Goal: Information Seeking & Learning: Learn about a topic

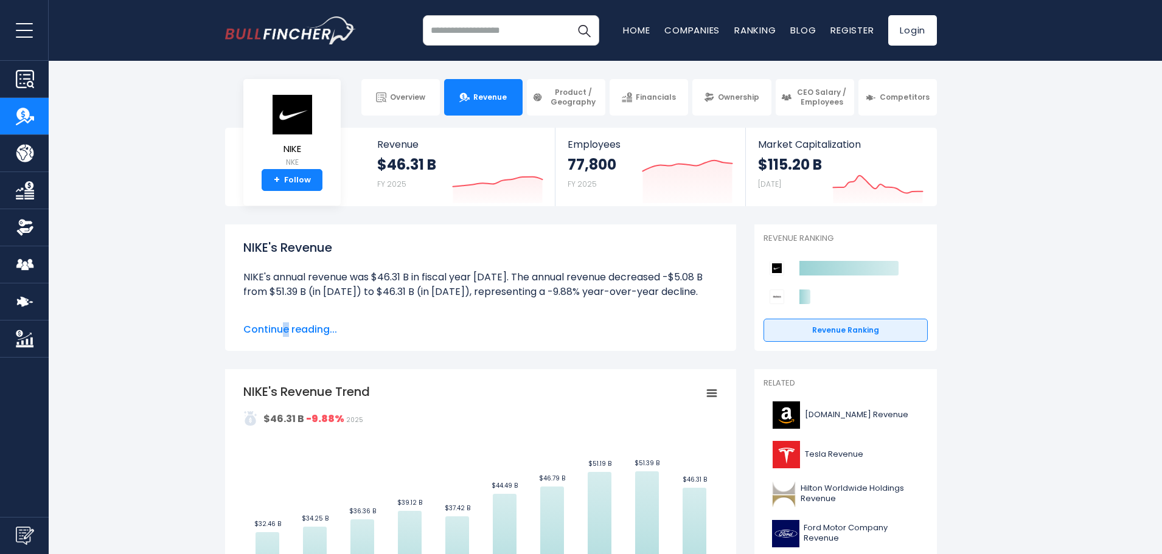
click at [285, 332] on span "Continue reading..." at bounding box center [480, 329] width 475 height 15
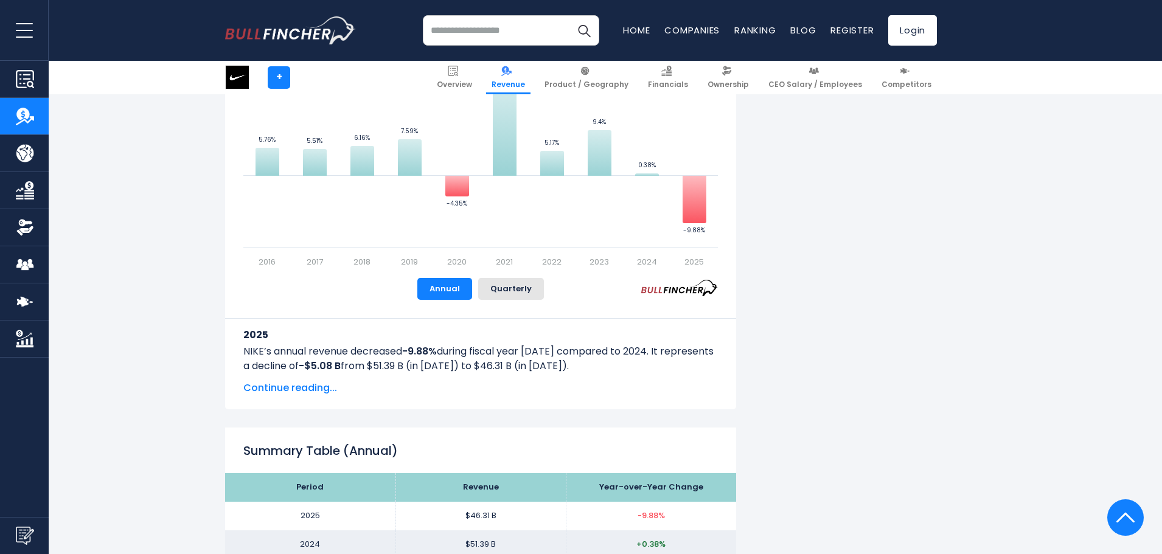
scroll to position [1115, 0]
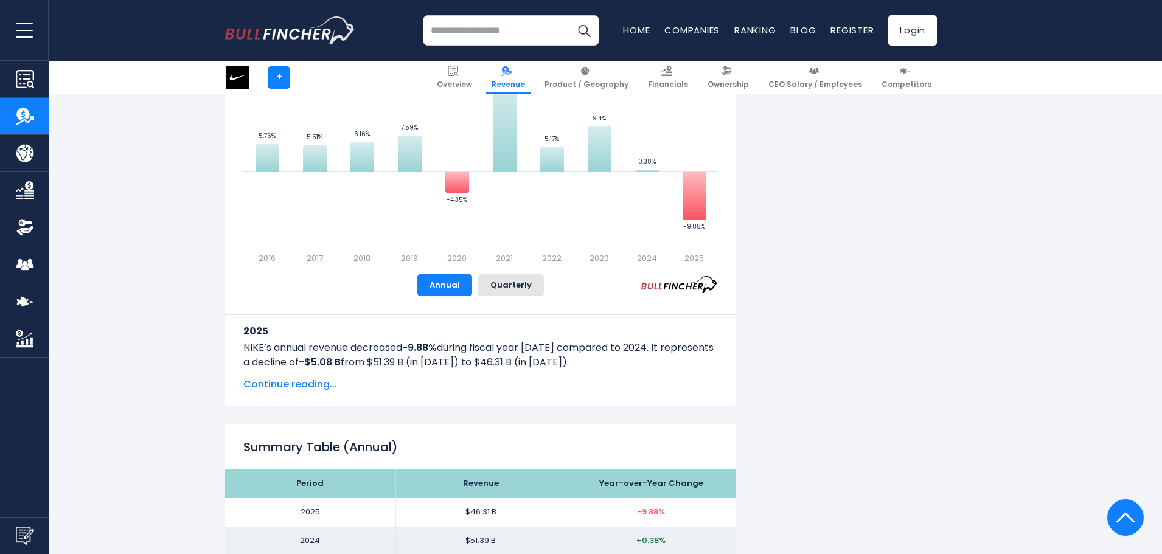
click at [313, 381] on span "Continue reading..." at bounding box center [480, 384] width 475 height 15
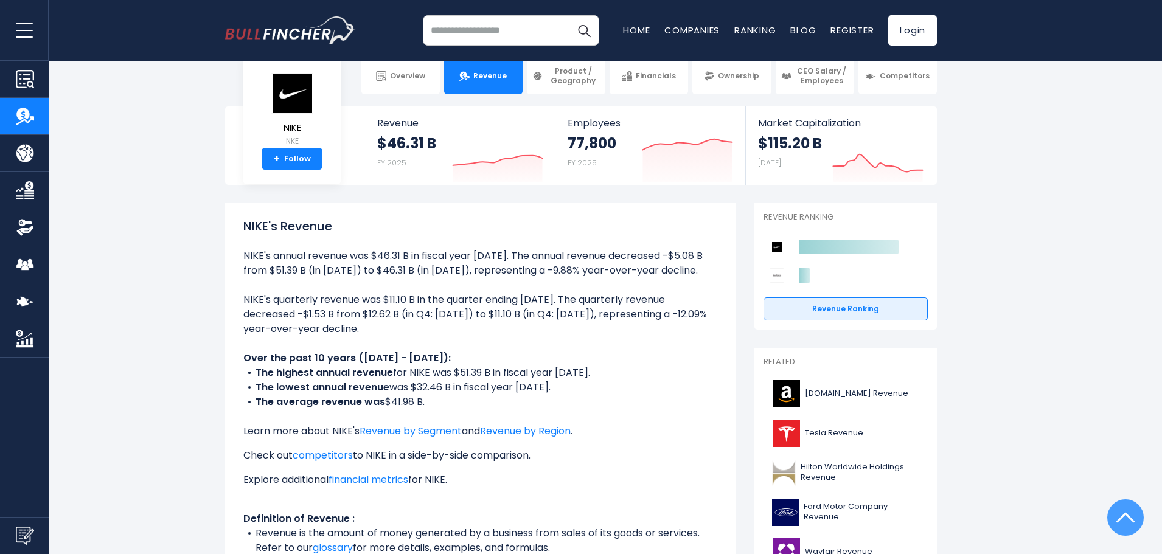
scroll to position [0, 0]
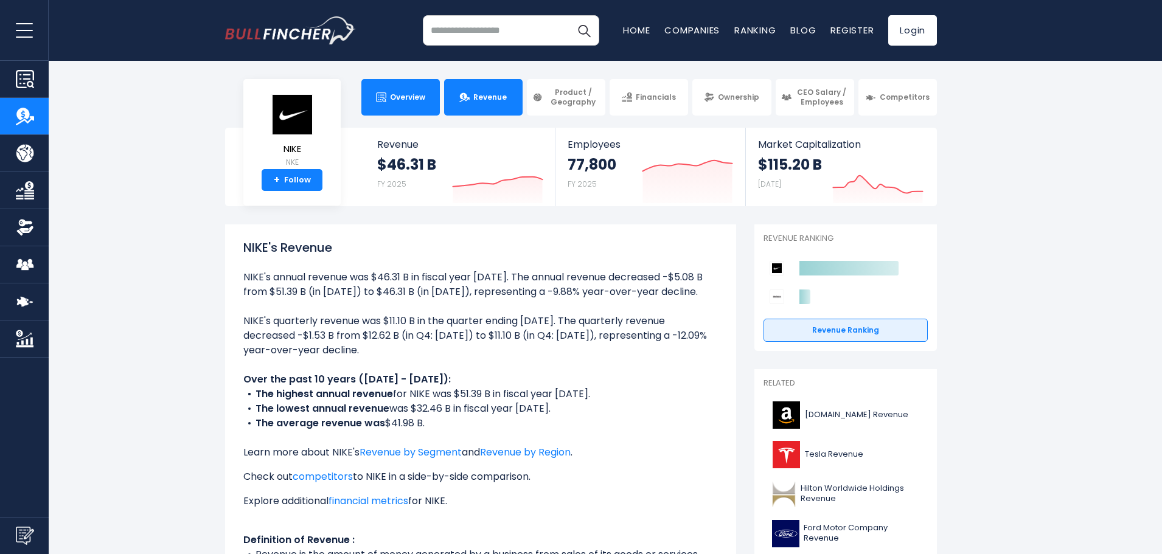
click at [405, 110] on link "Overview" at bounding box center [400, 97] width 78 height 37
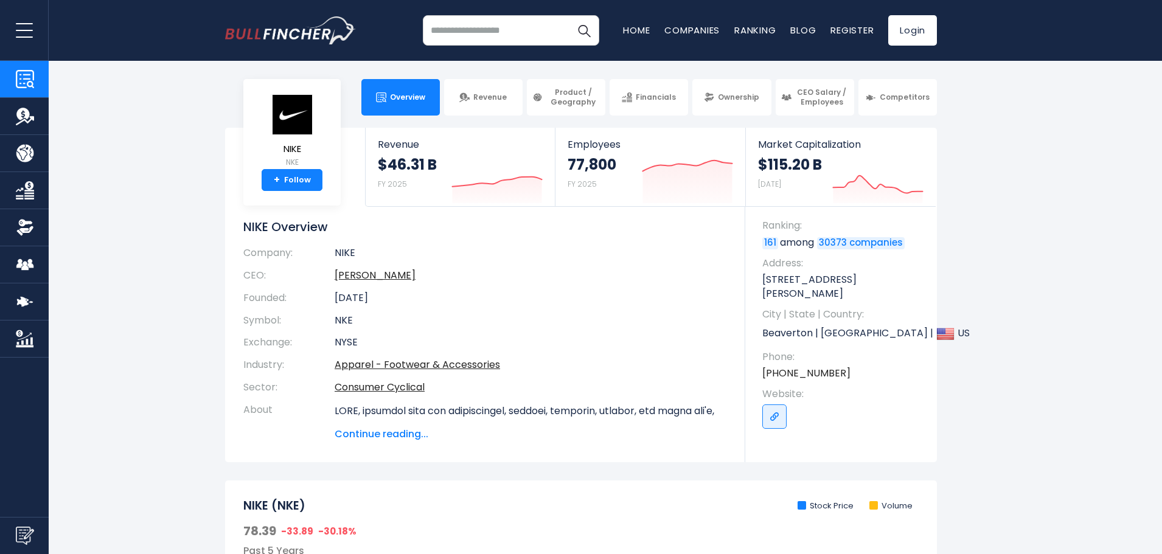
click at [378, 433] on span "Continue reading..." at bounding box center [531, 434] width 392 height 15
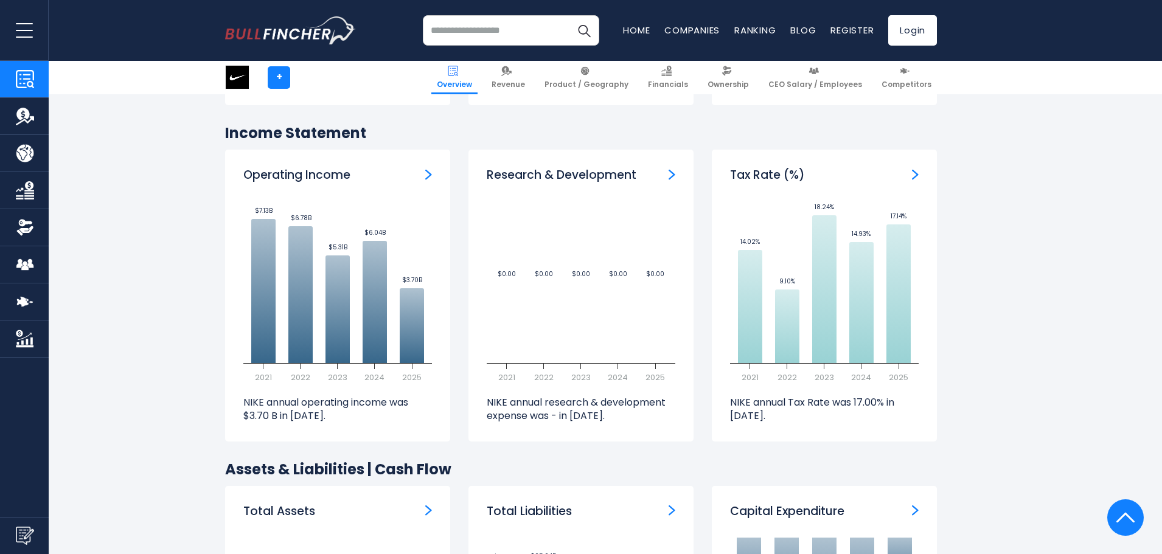
scroll to position [2028, 0]
